Goal: Navigation & Orientation: Find specific page/section

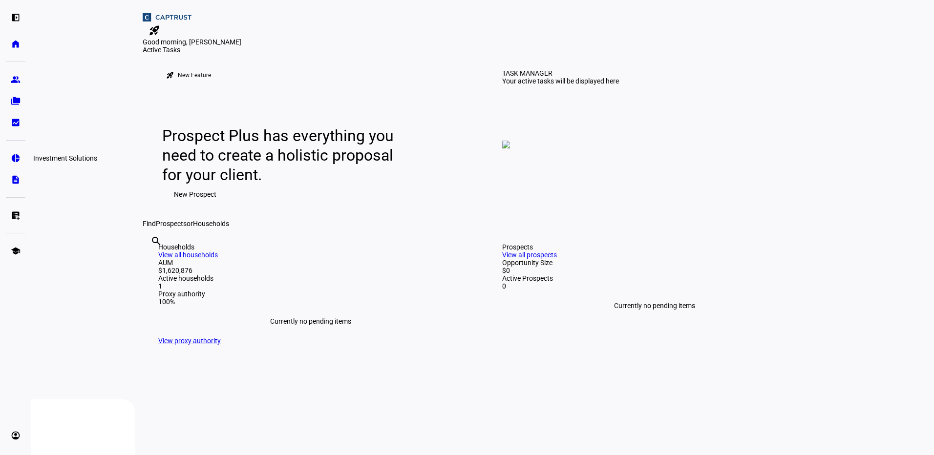
click at [18, 159] on eth-mat-symbol "pie_chart" at bounding box center [16, 158] width 10 height 10
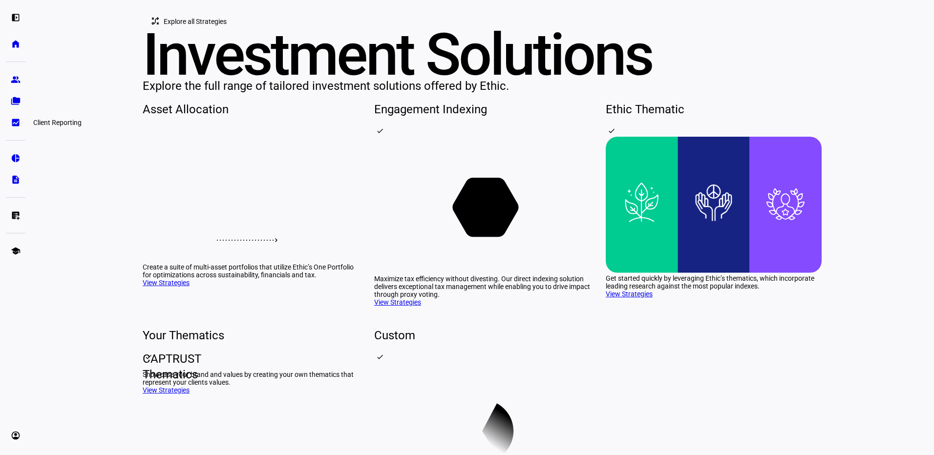
click at [19, 129] on link "bid_landscape Client Reporting" at bounding box center [16, 123] width 20 height 20
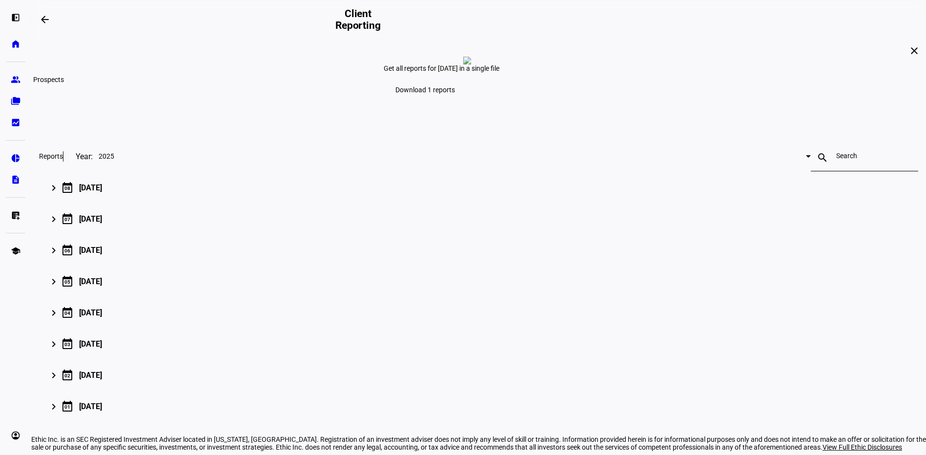
click at [21, 80] on link "group Prospects" at bounding box center [16, 80] width 20 height 20
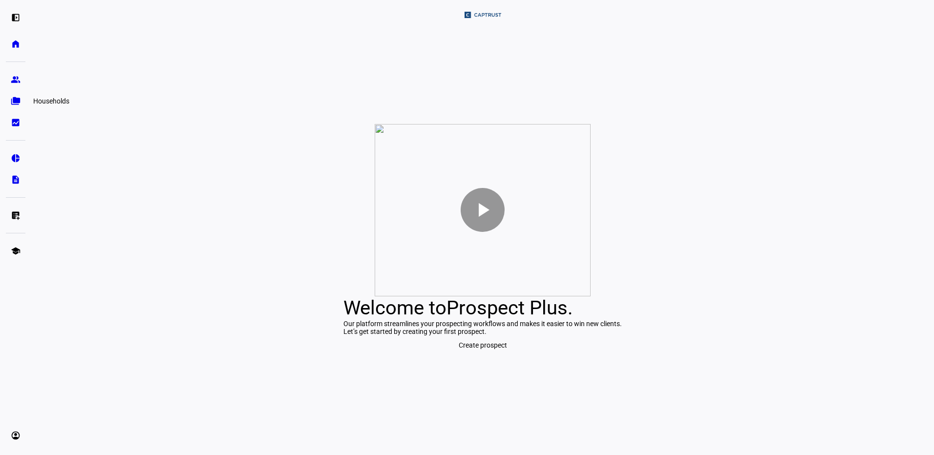
click at [13, 104] on eth-mat-symbol "folder_copy" at bounding box center [16, 101] width 10 height 10
